Goal: Task Accomplishment & Management: Manage account settings

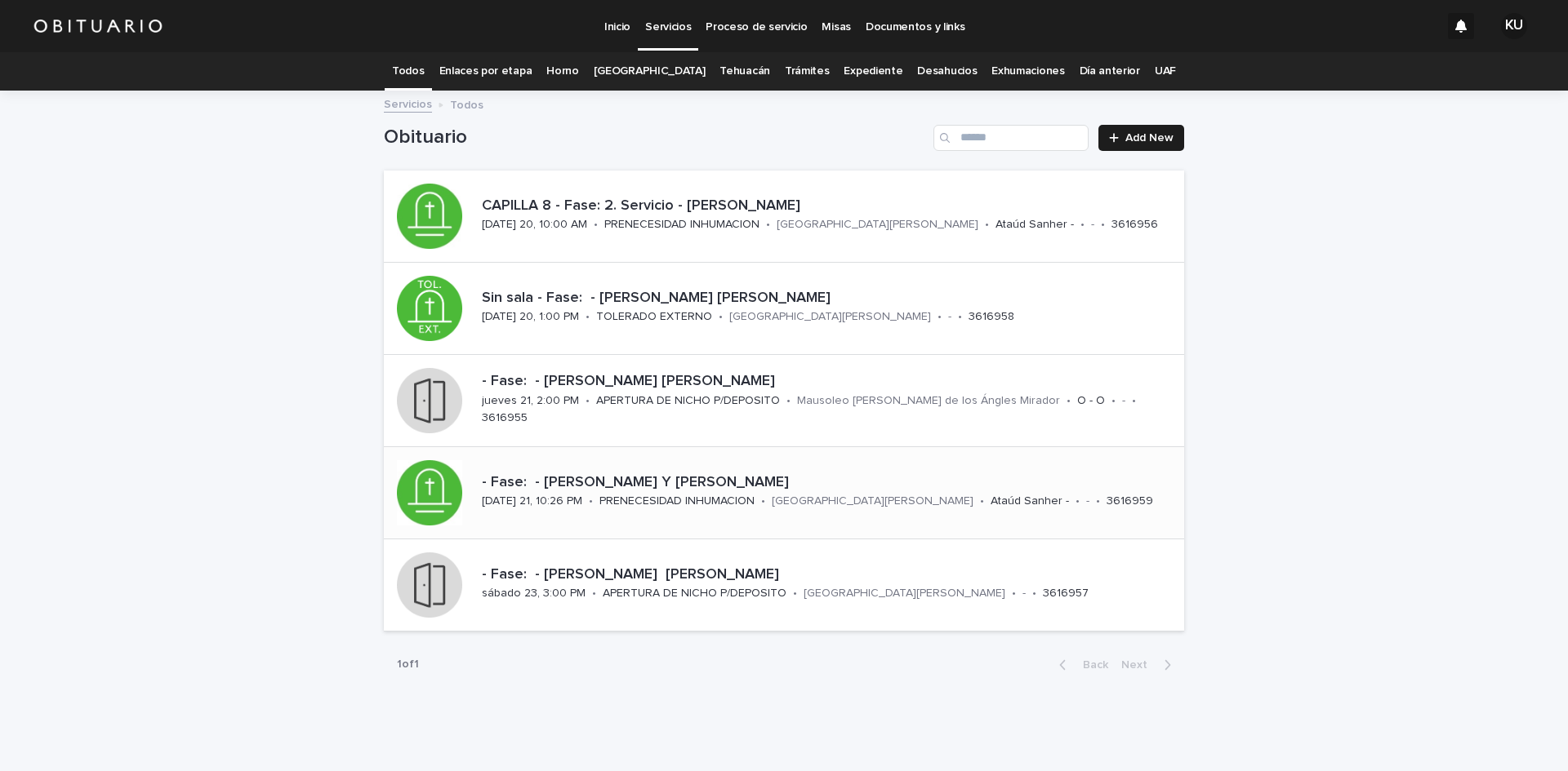
click at [709, 481] on p "- Fase: - [PERSON_NAME] Y [PERSON_NAME]" at bounding box center [829, 482] width 696 height 18
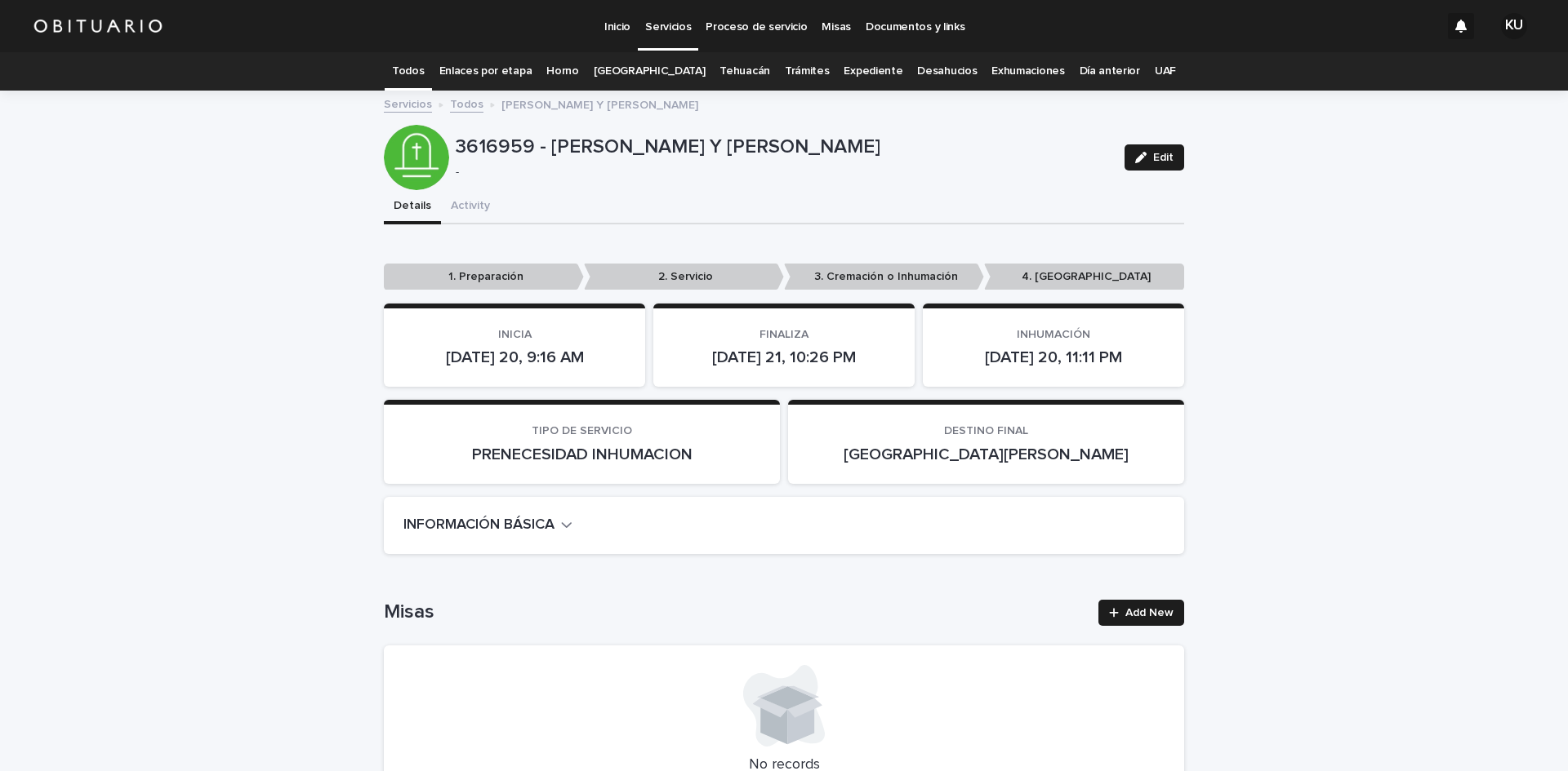
scroll to position [3538, 0]
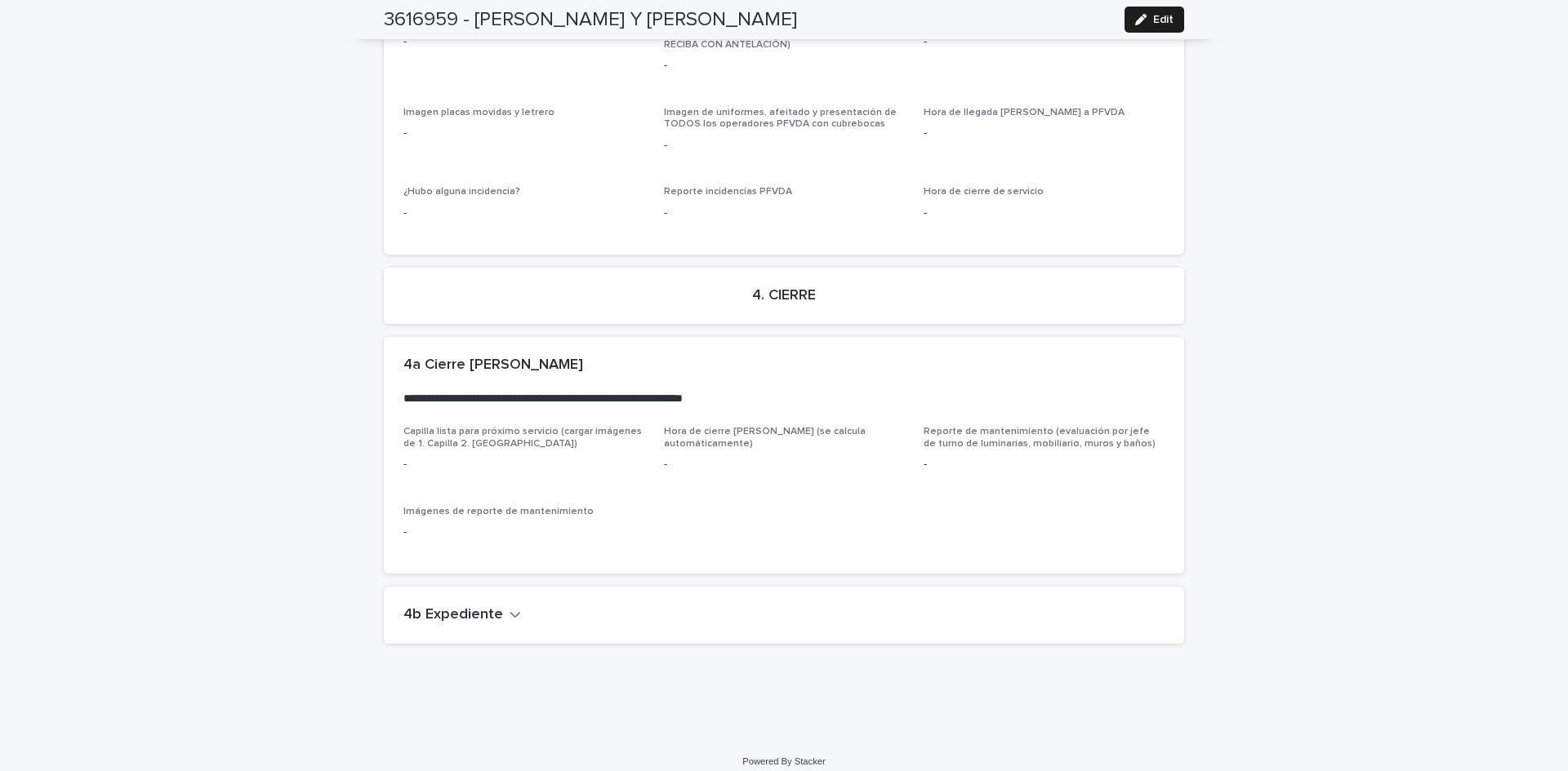
click at [485, 606] on h2 "4b Expediente" at bounding box center [454, 615] width 100 height 18
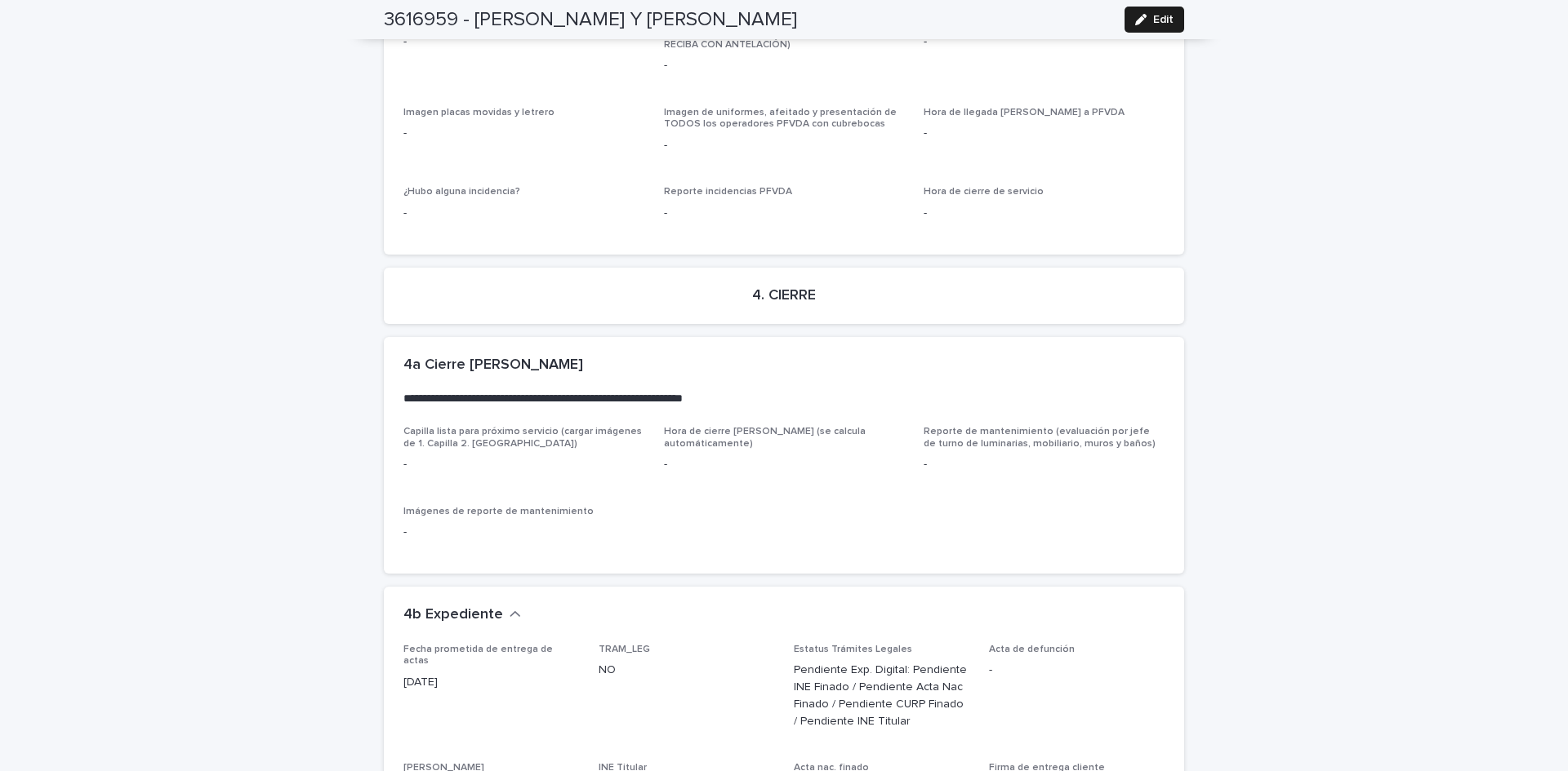
scroll to position [4007, 0]
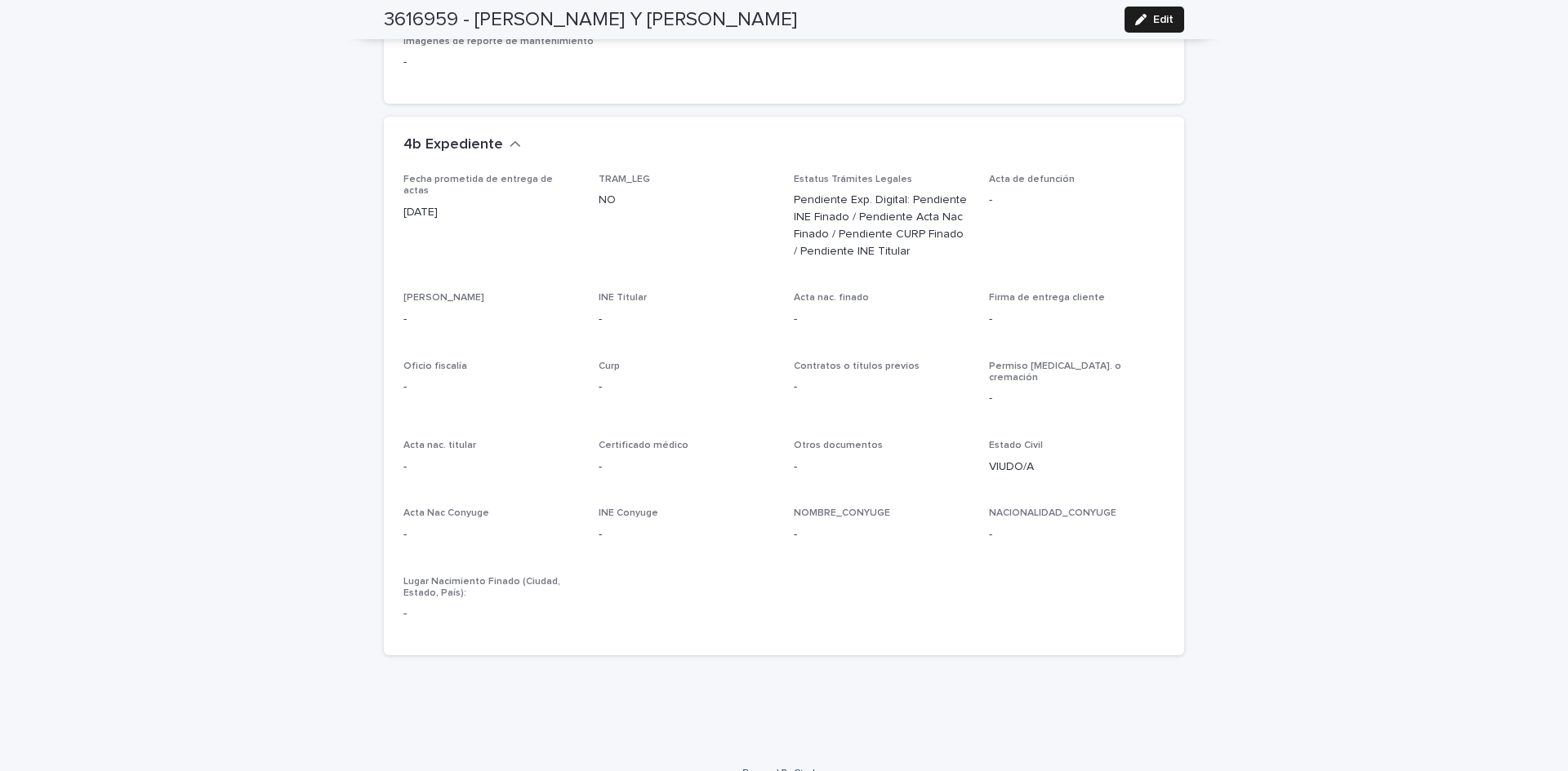
drag, startPoint x: 1136, startPoint y: 15, endPoint x: 535, endPoint y: 590, distance: 831.8
click at [1140, 16] on icon "button" at bounding box center [1141, 19] width 11 height 11
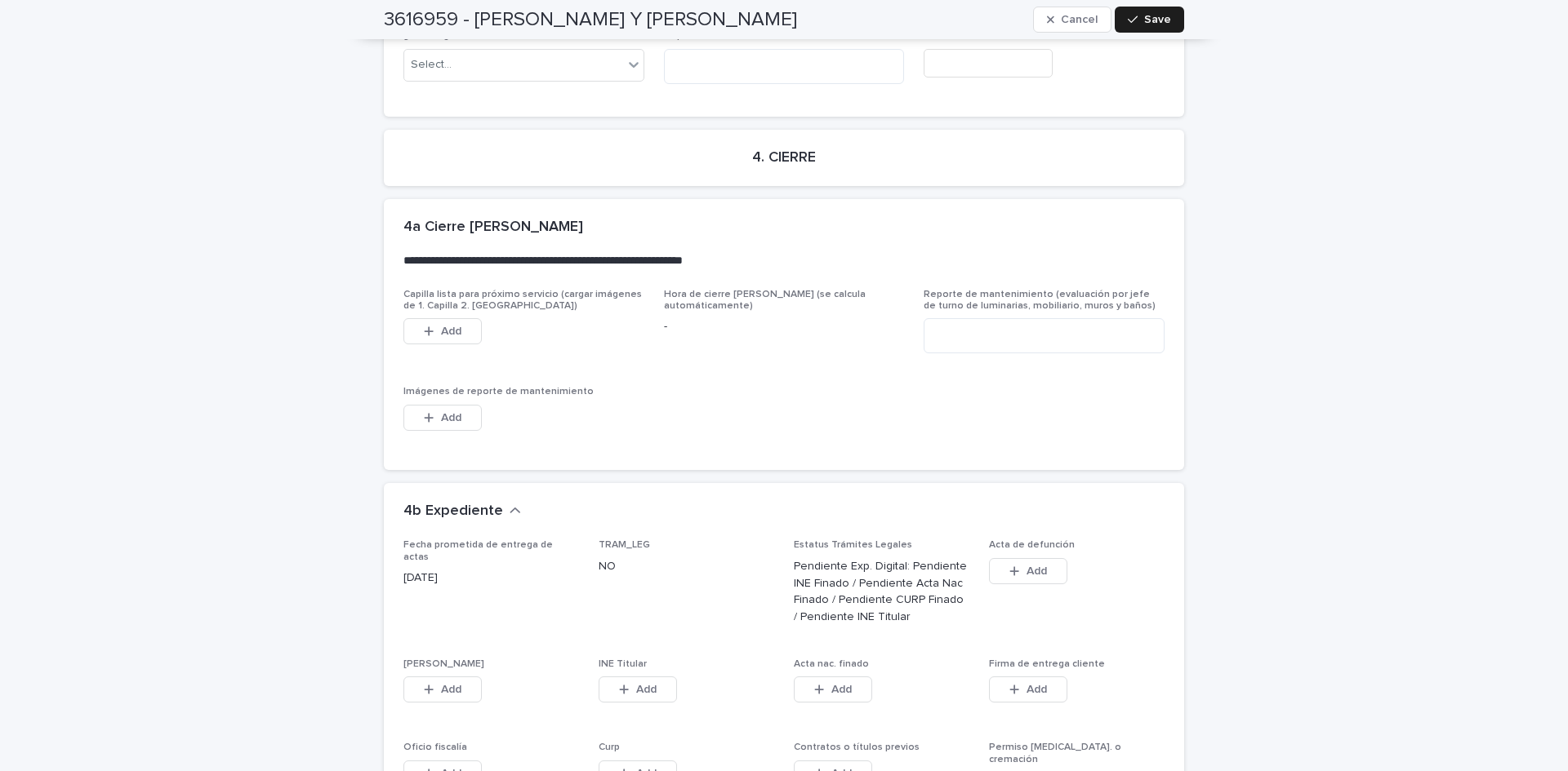
scroll to position [4451, 0]
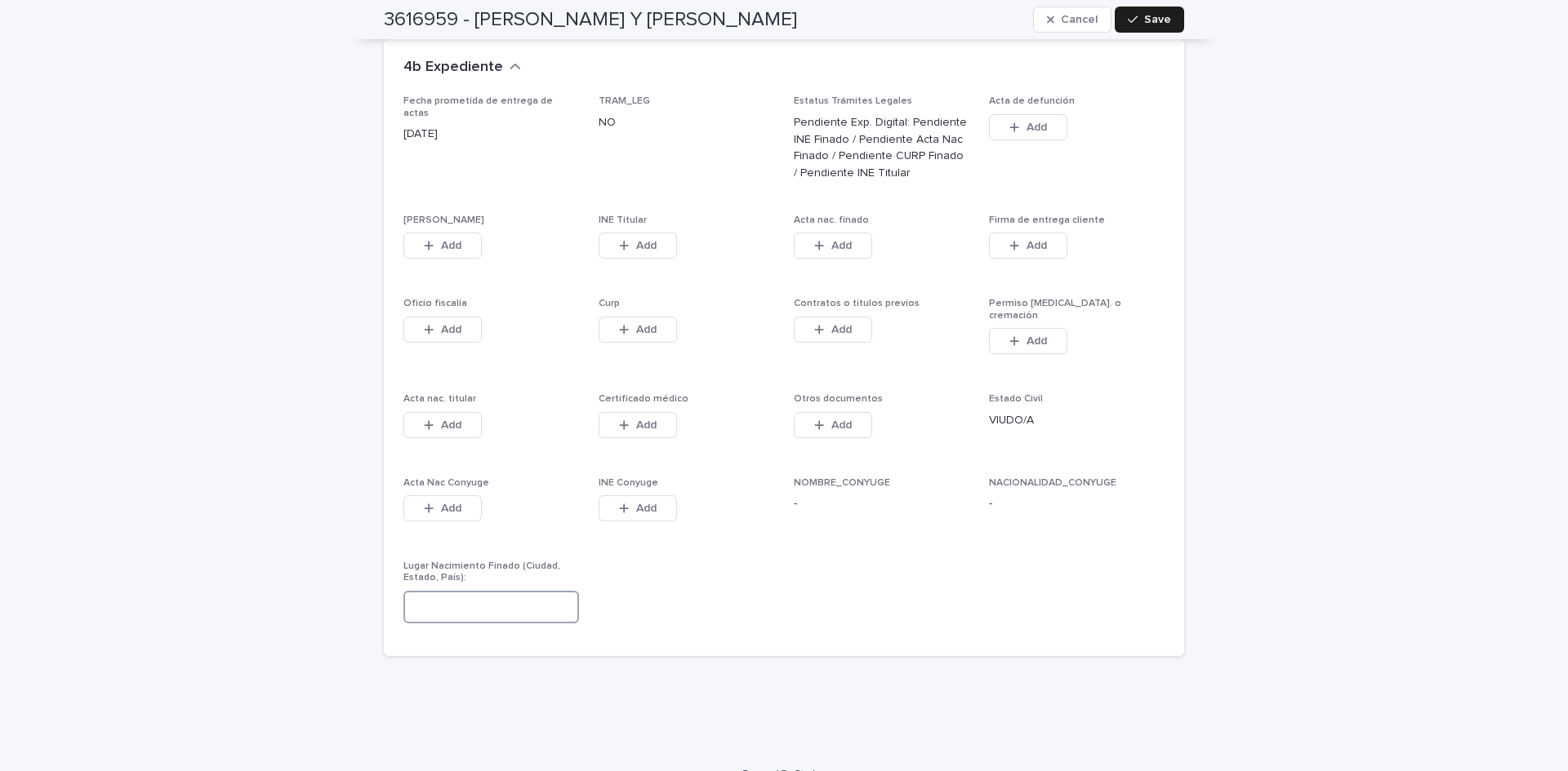
click at [558, 591] on input at bounding box center [492, 606] width 176 height 32
type input "**********"
click at [1156, 11] on button "Save" at bounding box center [1149, 19] width 69 height 26
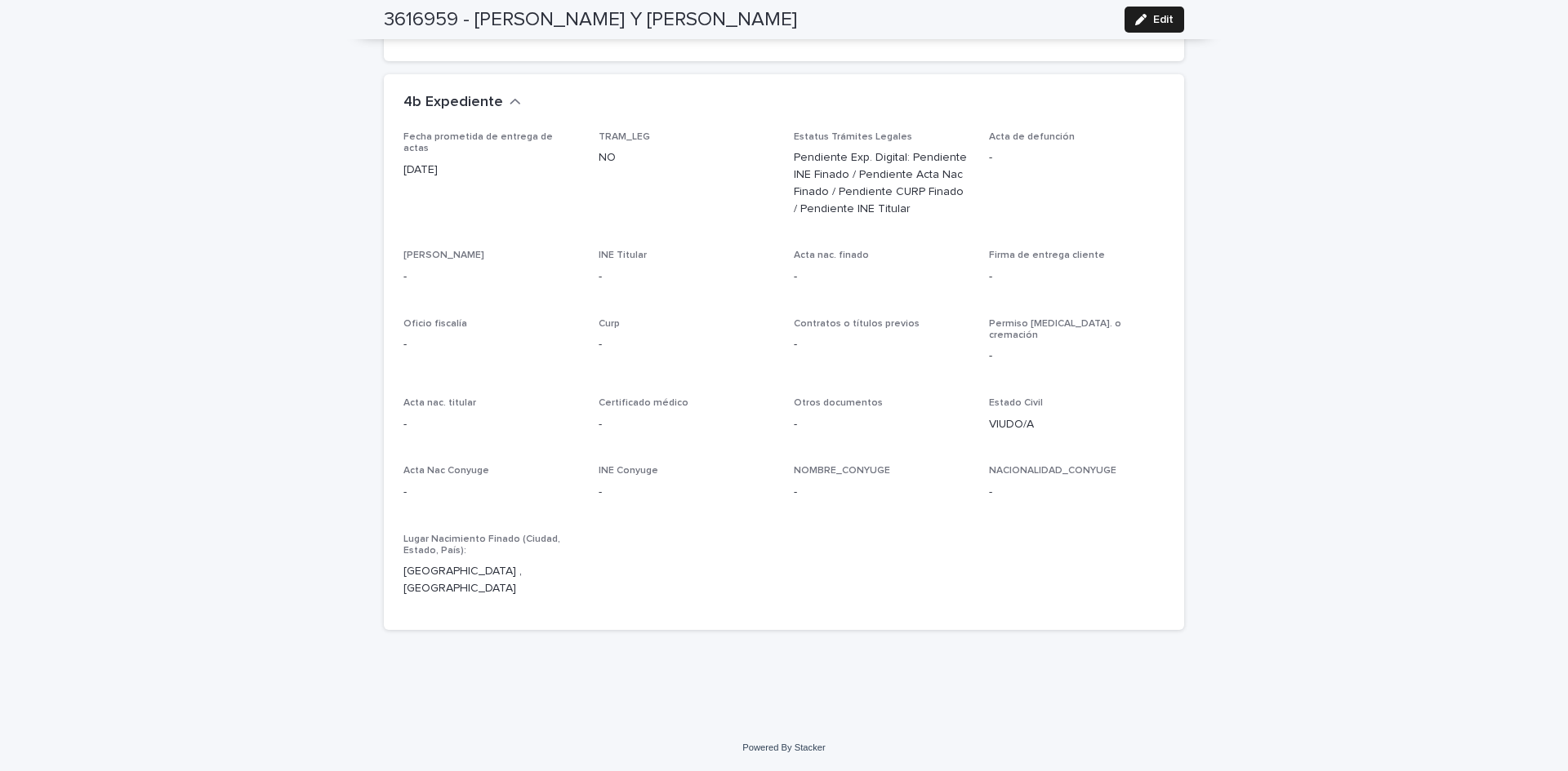
scroll to position [4007, 0]
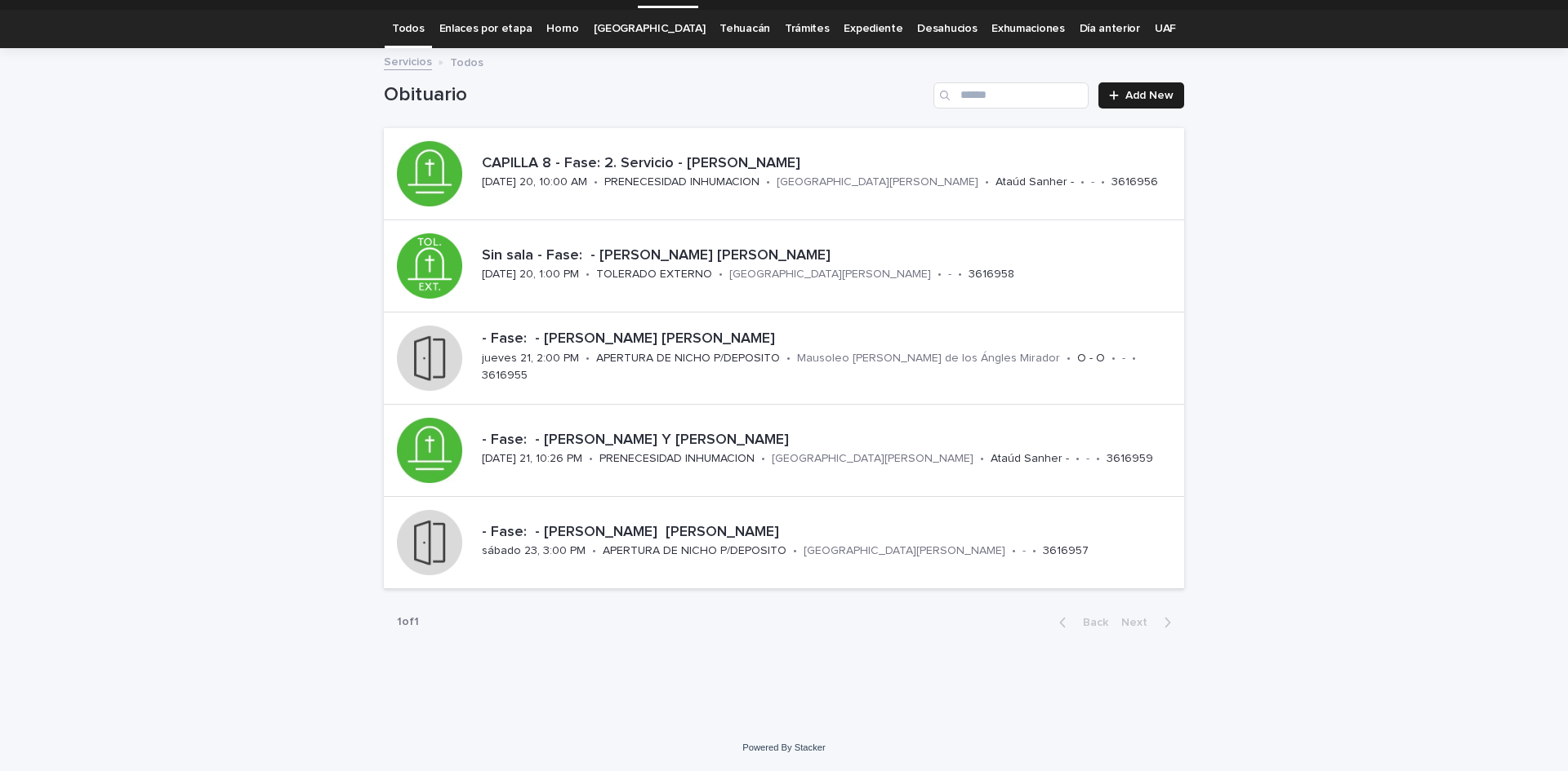
scroll to position [43, 0]
